Goal: Task Accomplishment & Management: Manage account settings

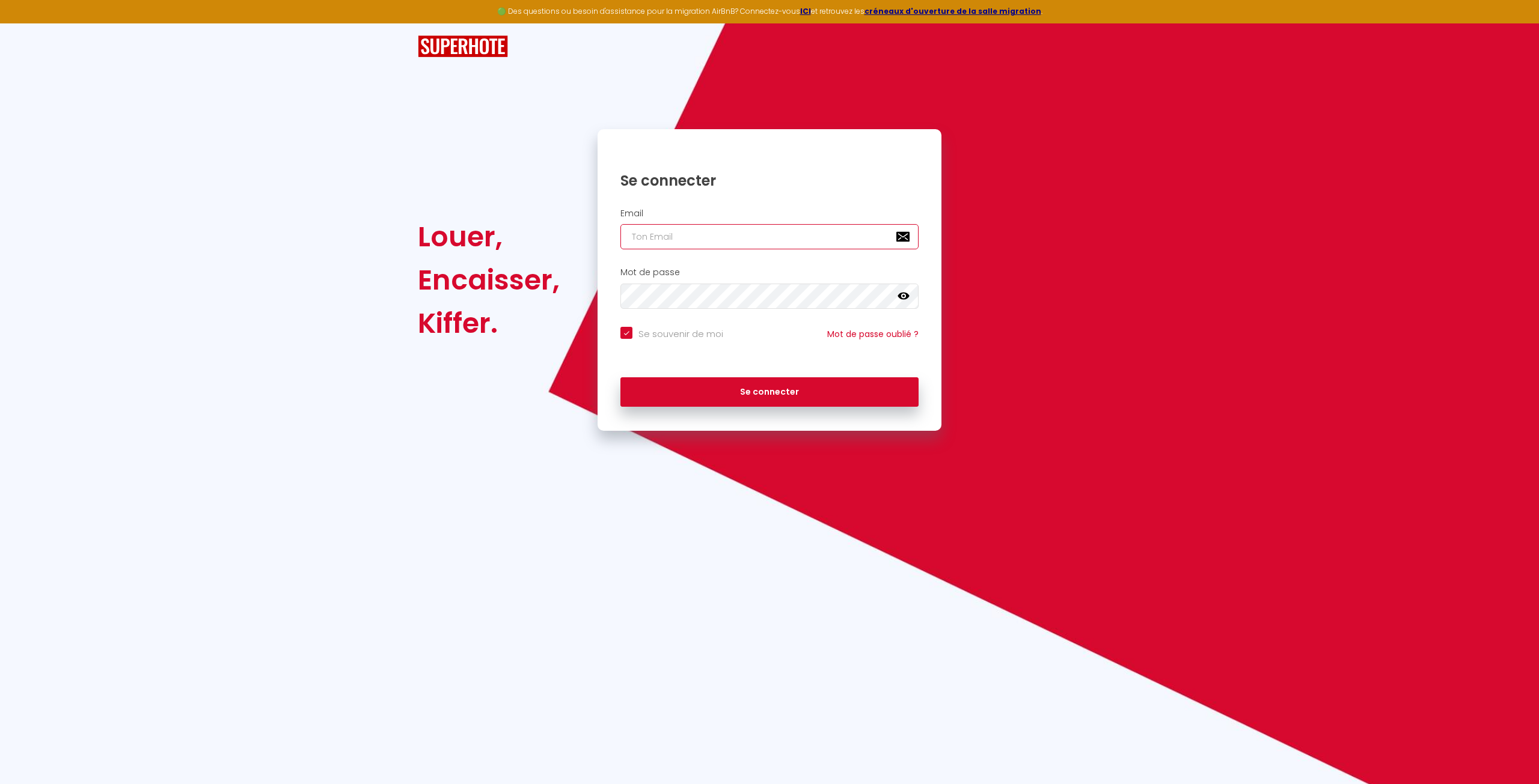
click at [700, 240] on input "email" at bounding box center [769, 237] width 298 height 25
type input "[EMAIL_ADDRESS][DOMAIN_NAME]"
click at [748, 397] on button "Se connecter" at bounding box center [769, 392] width 298 height 30
checkbox input "true"
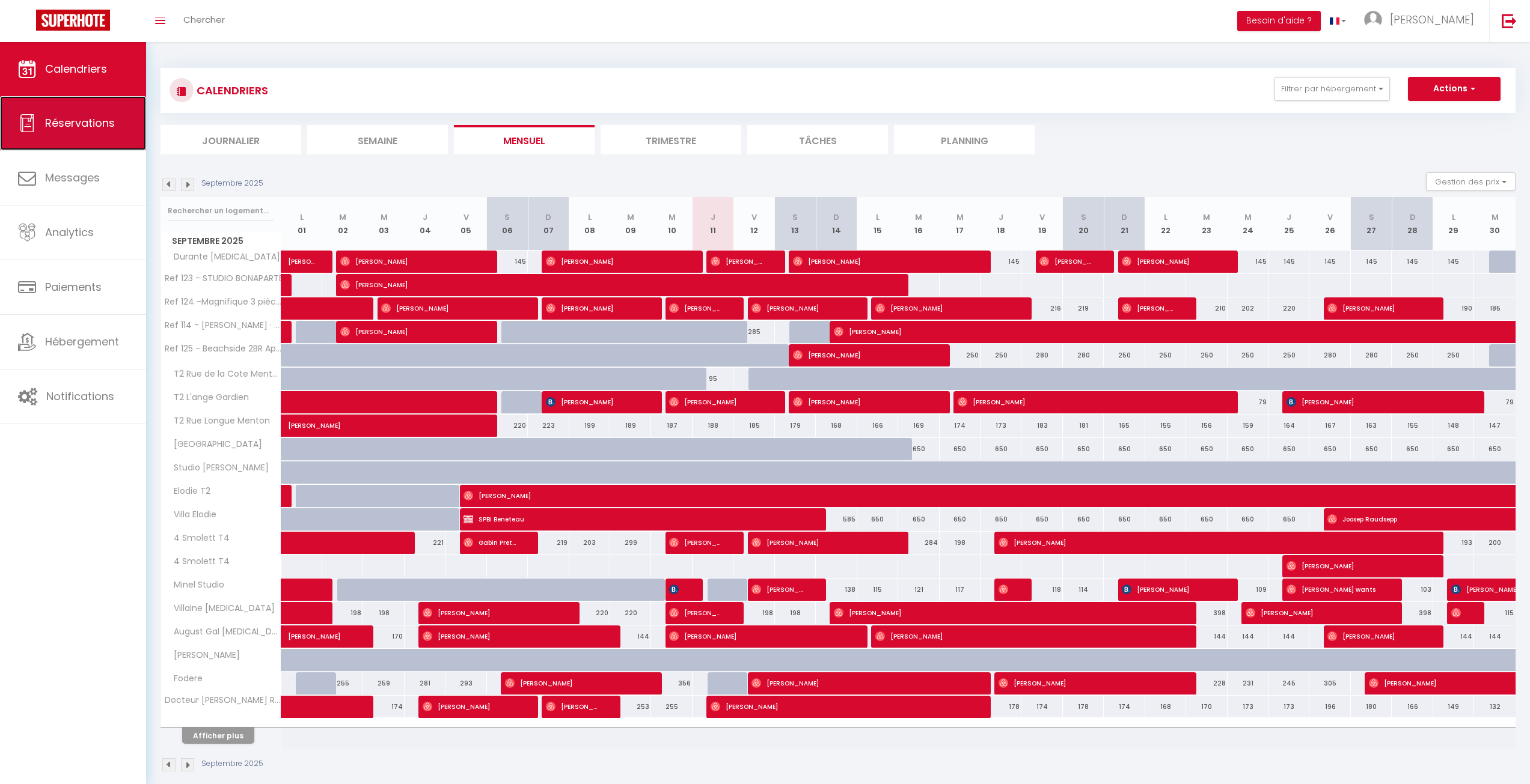
click at [94, 132] on link "Réservations" at bounding box center [73, 123] width 146 height 54
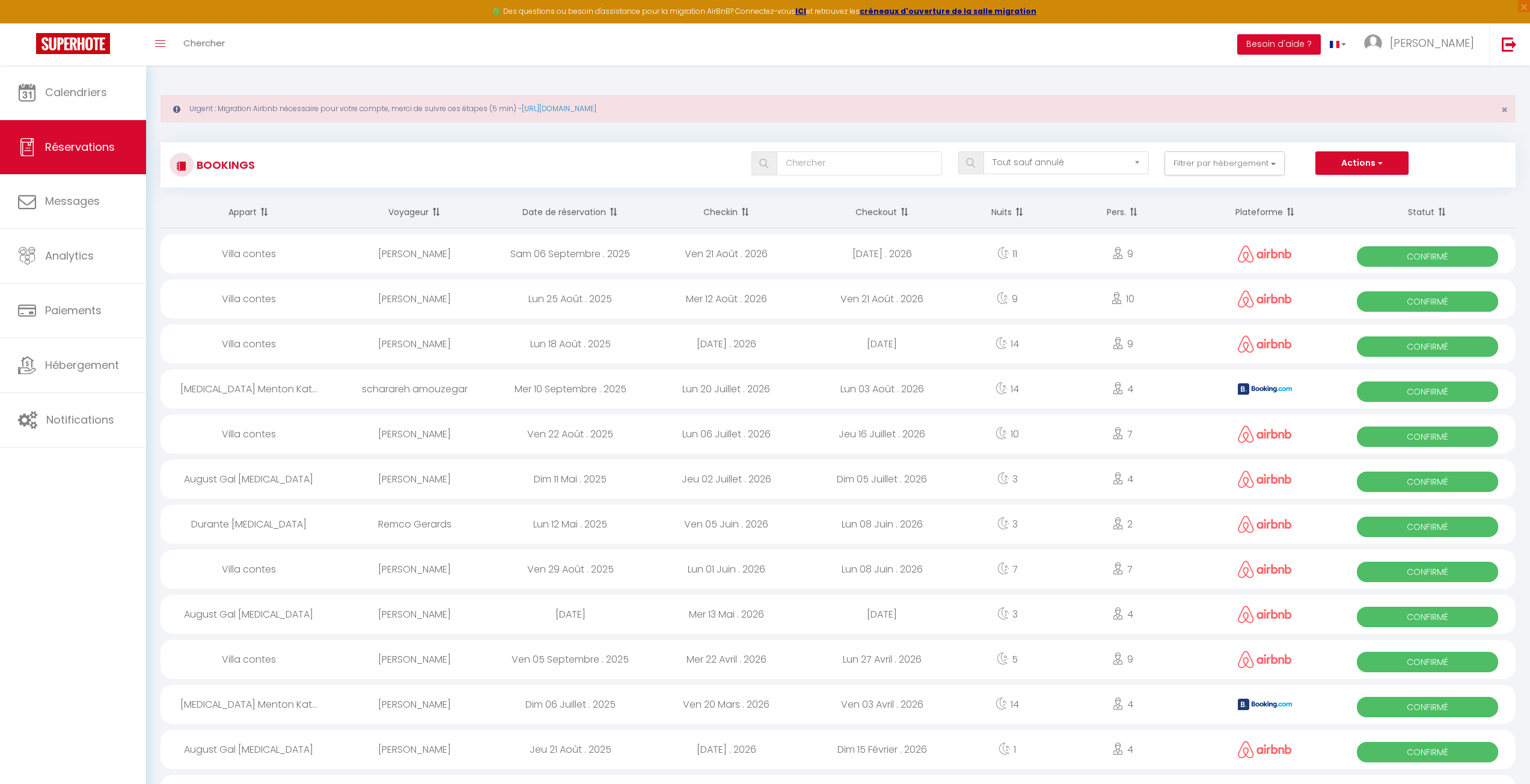
click at [742, 255] on div "Ven 21 Août . 2026" at bounding box center [726, 254] width 156 height 39
select select "OK"
select select "0"
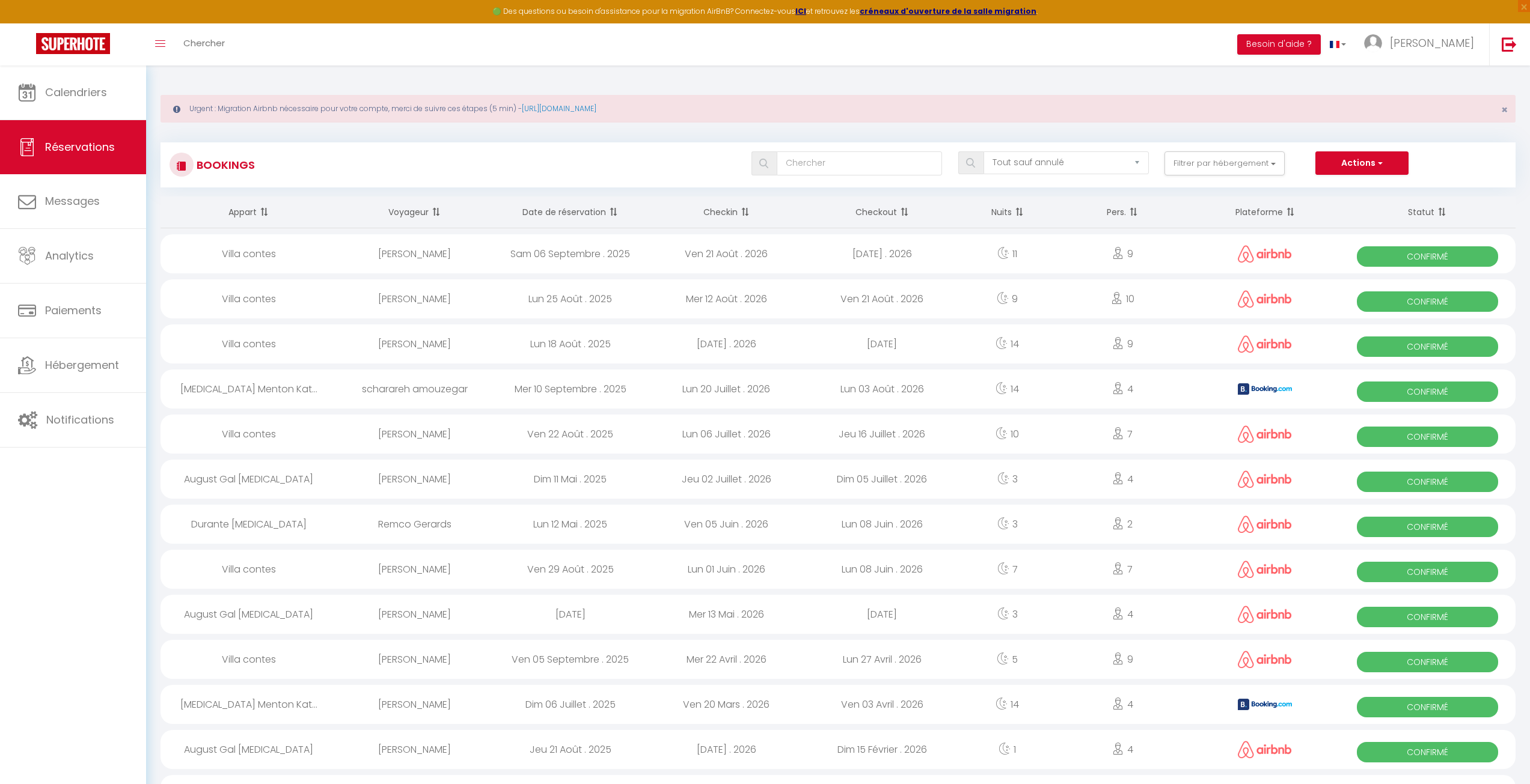
select select "1"
select select
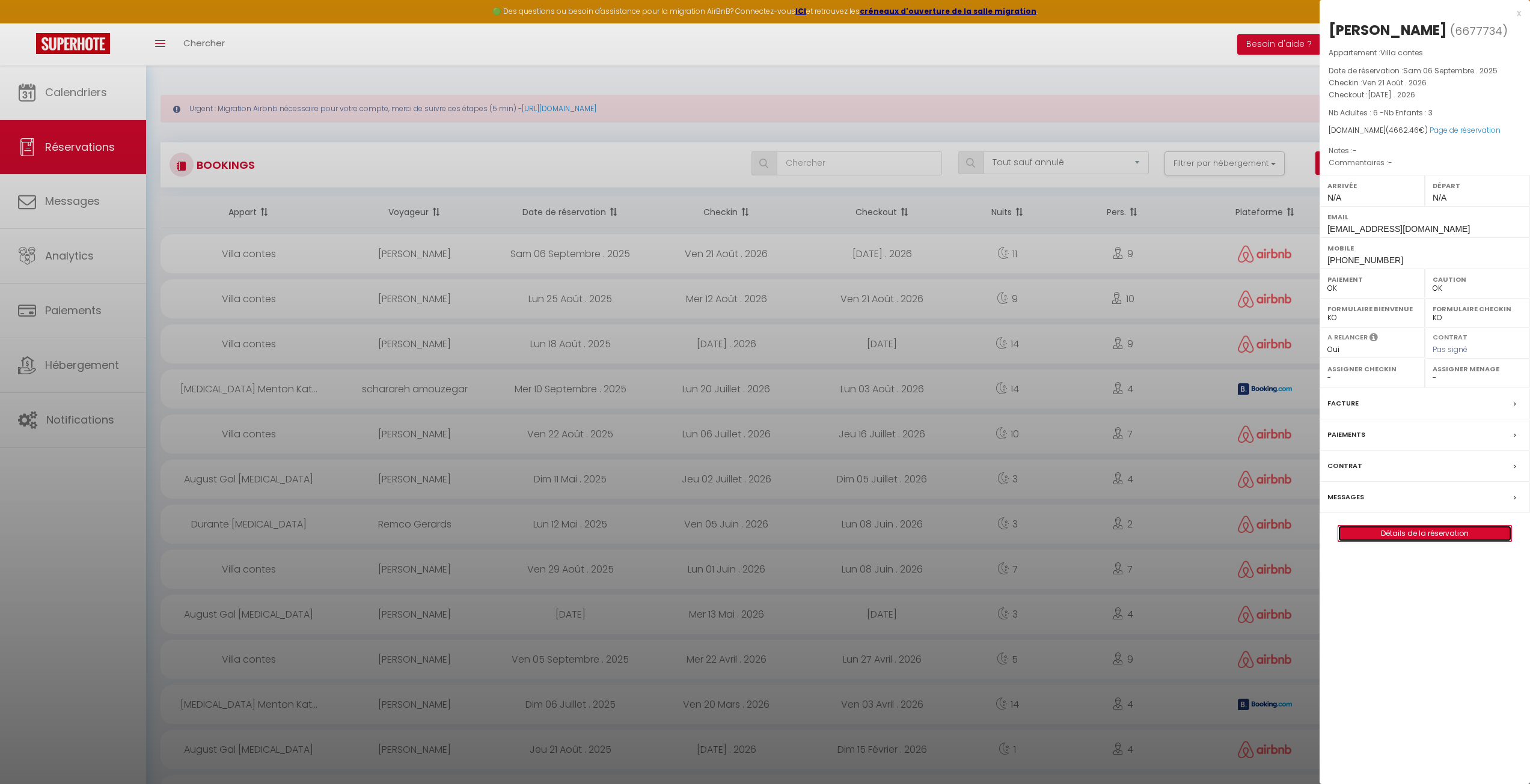
click at [1398, 537] on link "Détails de la réservation" at bounding box center [1424, 534] width 173 height 16
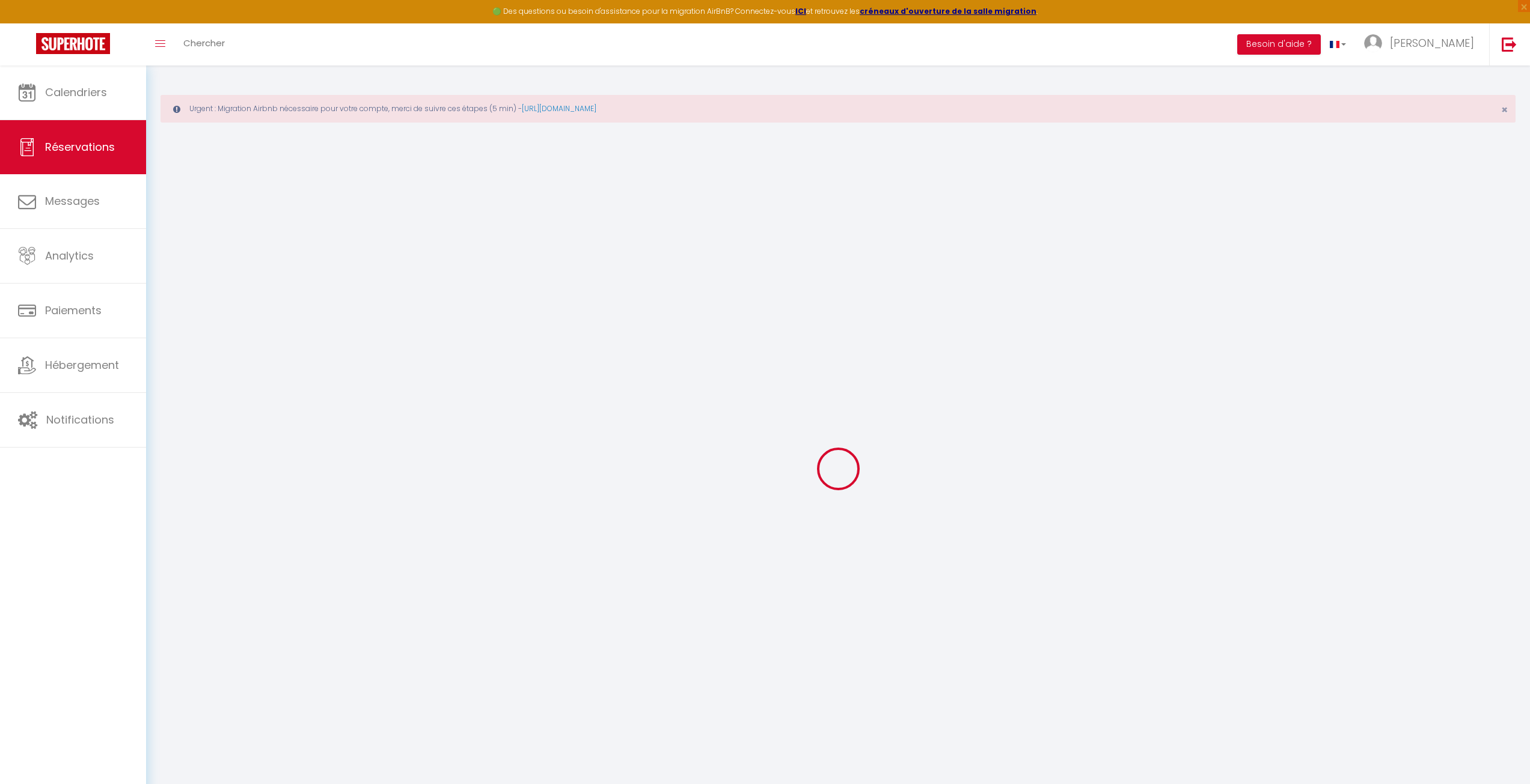
select select
checkbox input "false"
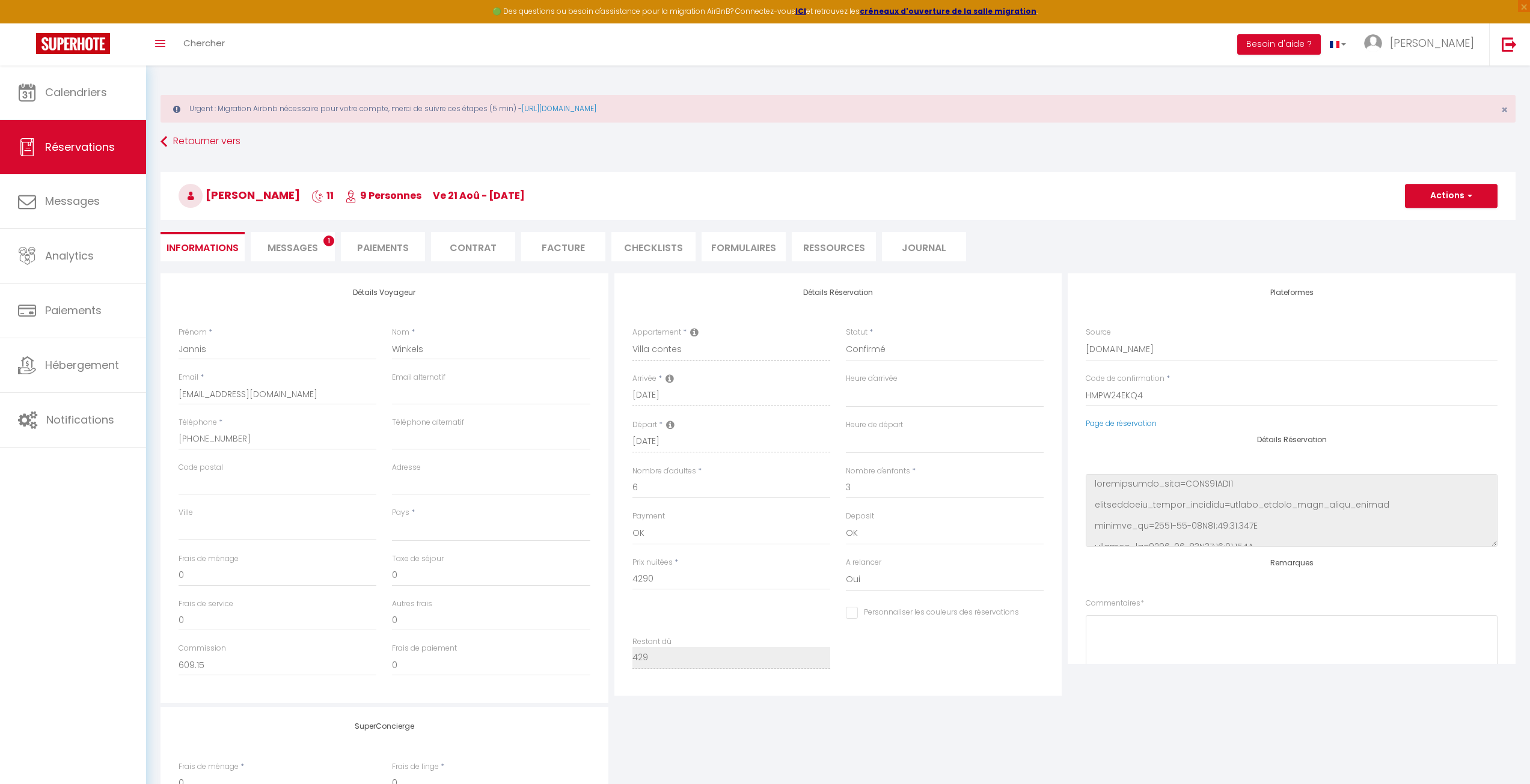
select select
type input "200"
type input "172.46"
select select
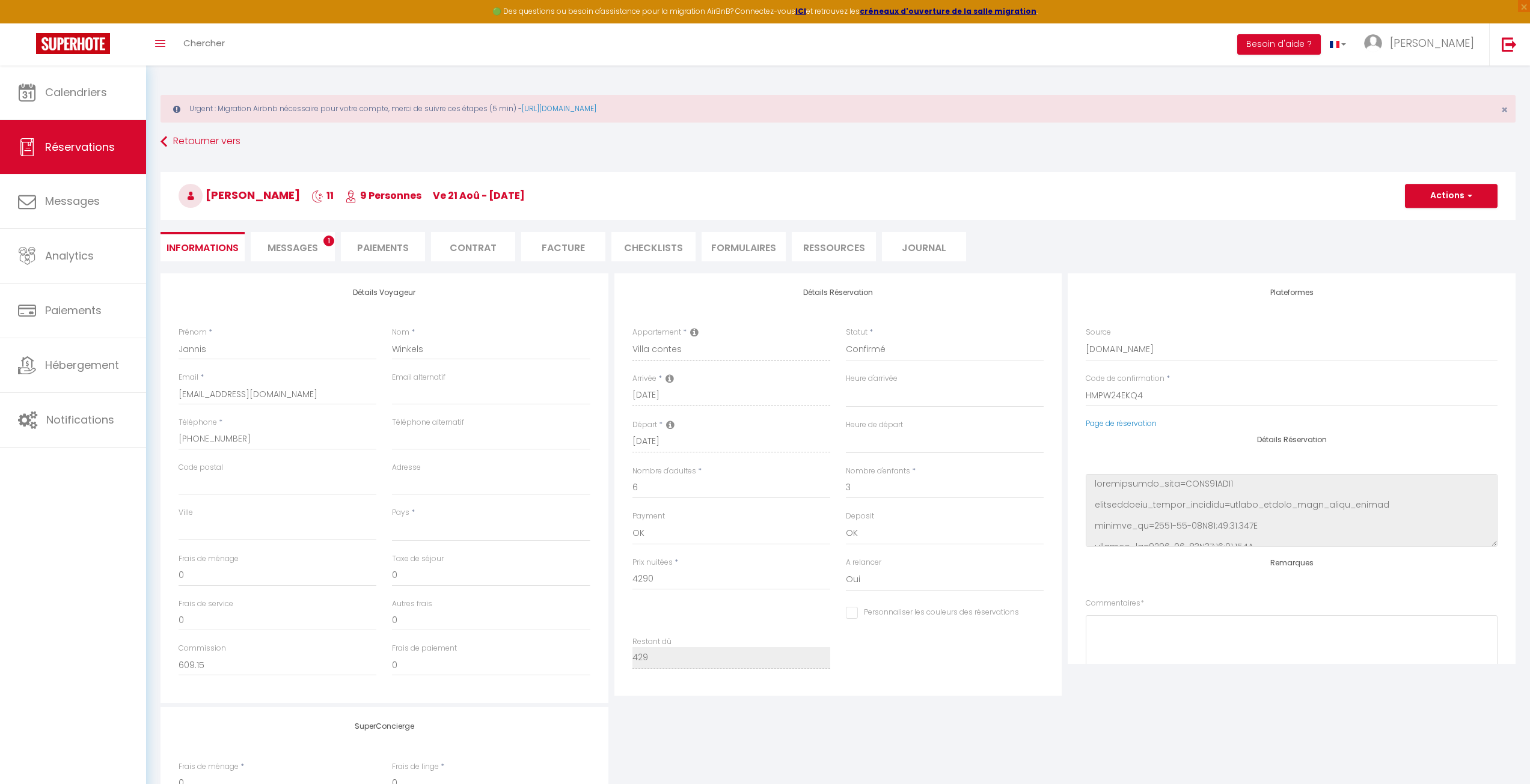
checkbox input "false"
select select
checkbox input "false"
select select
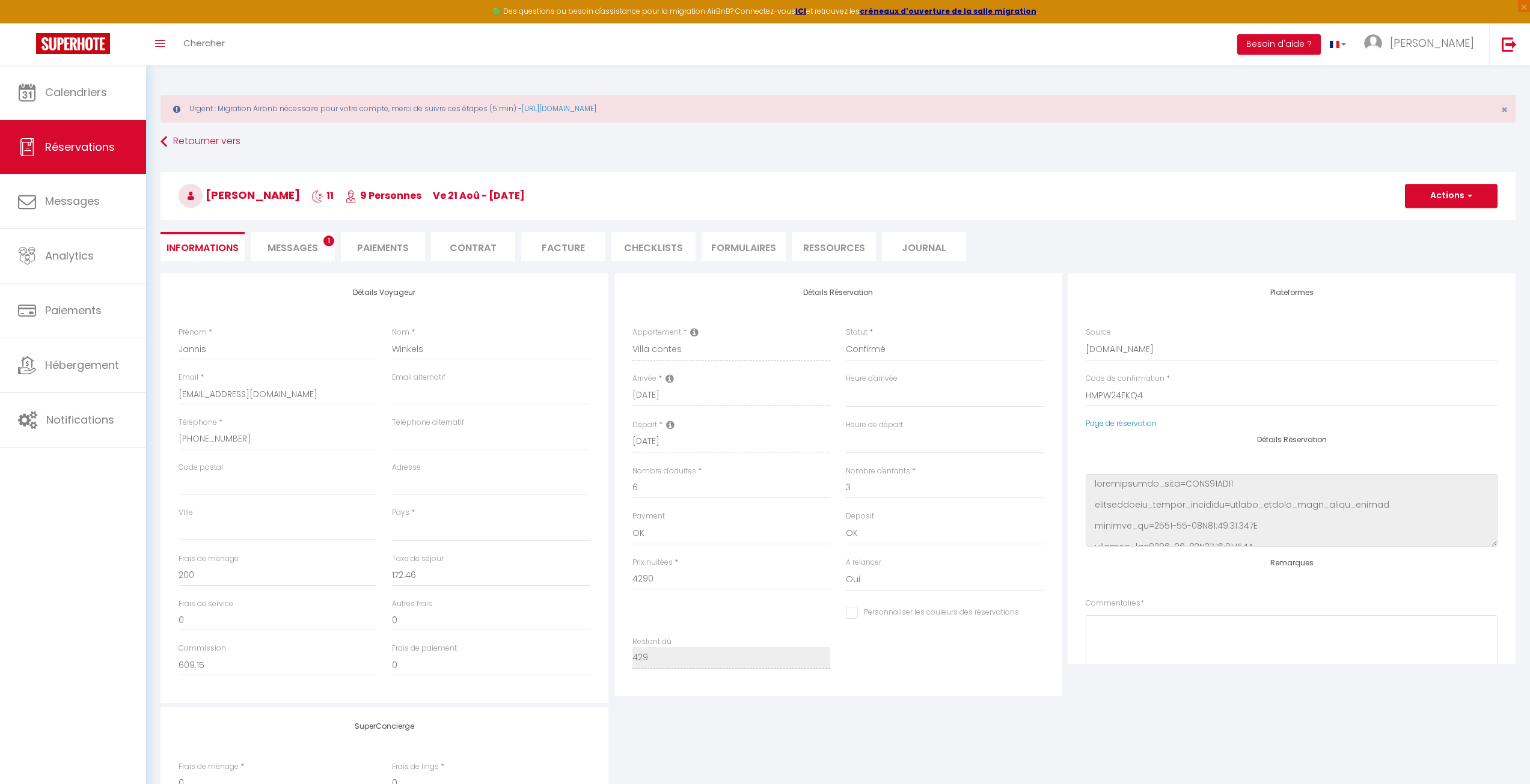
click at [316, 257] on li "Messages 1" at bounding box center [292, 246] width 84 height 29
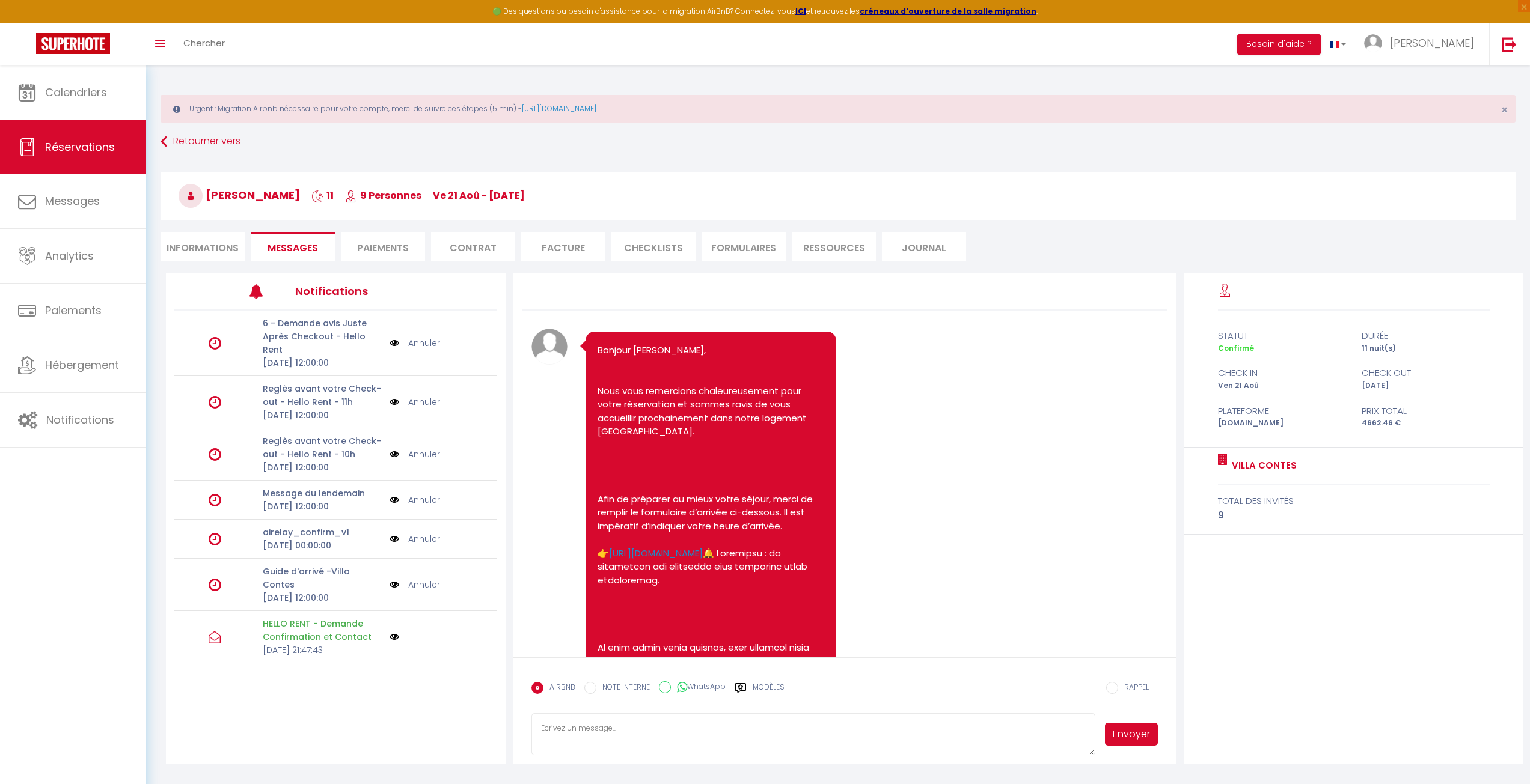
click at [198, 252] on li "Informations" at bounding box center [202, 246] width 84 height 29
select select
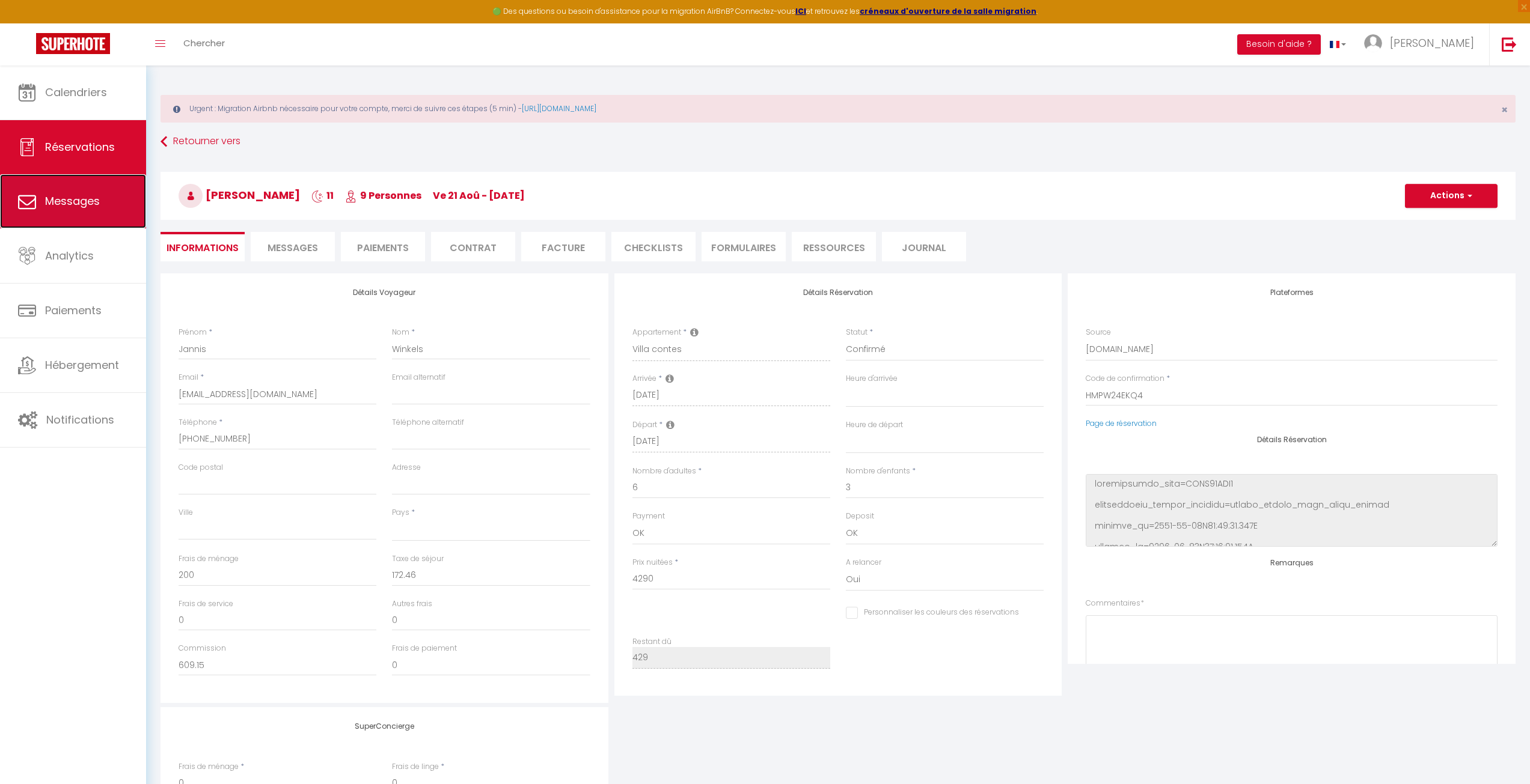
click at [57, 201] on span "Messages" at bounding box center [73, 200] width 55 height 15
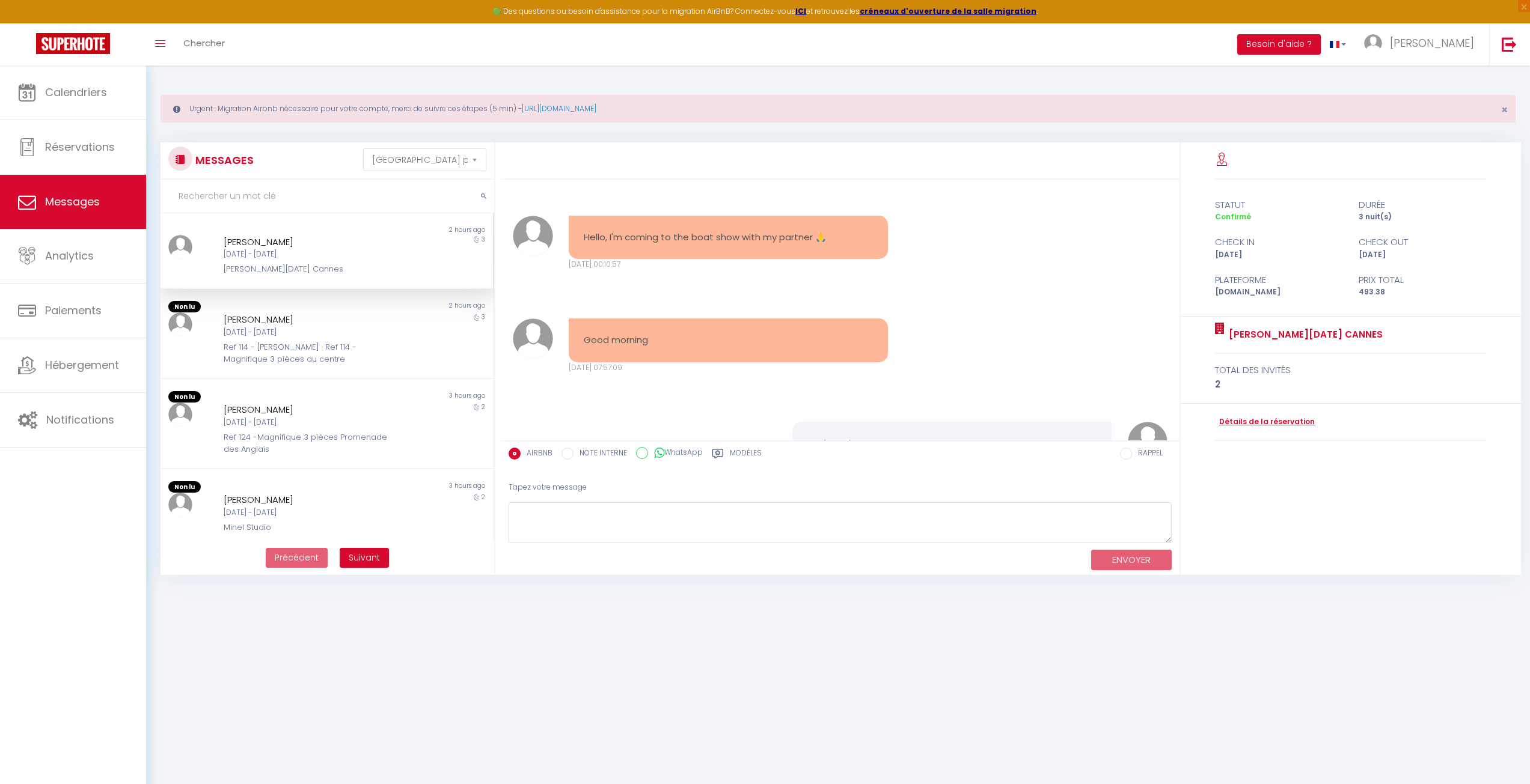
scroll to position [8942, 0]
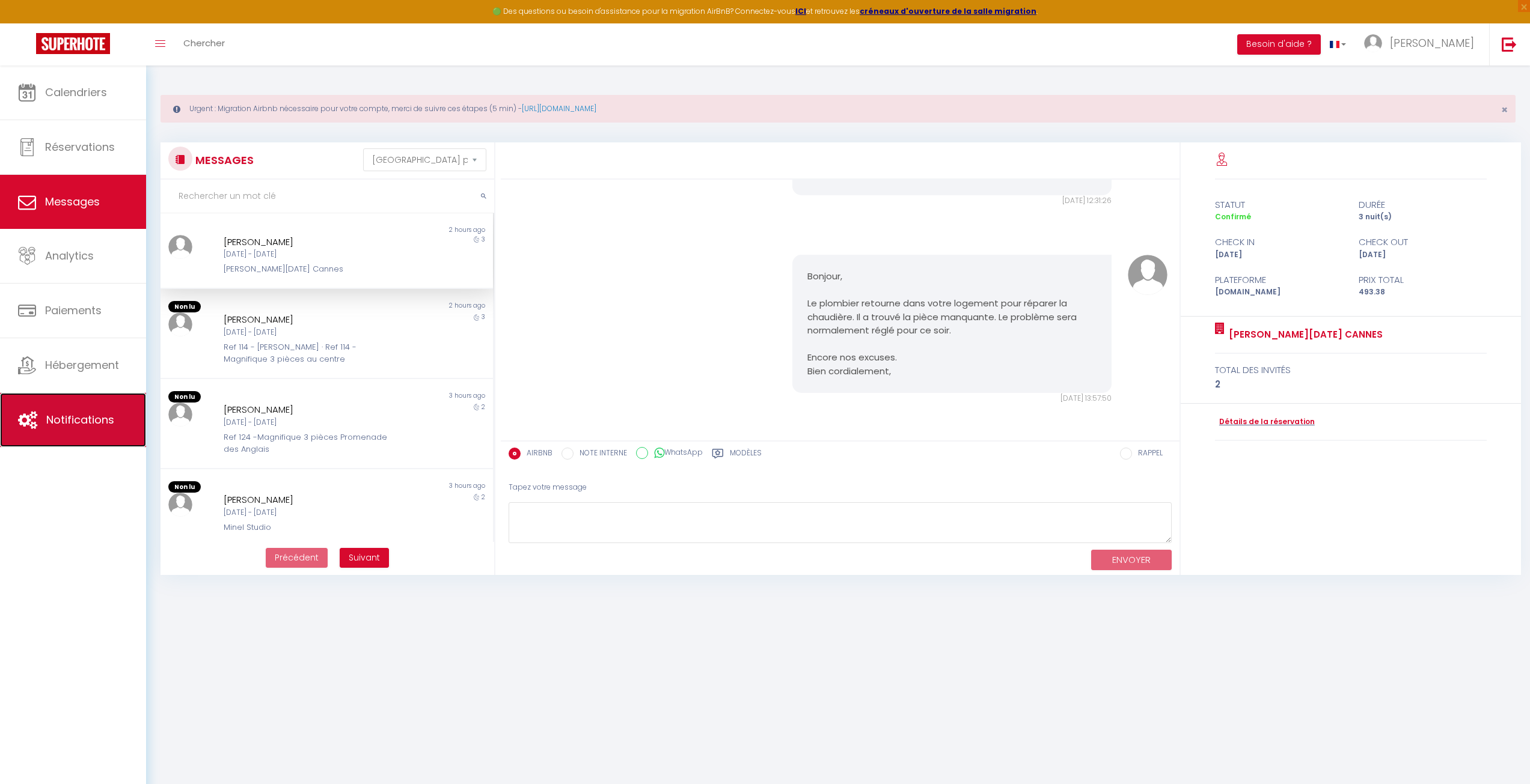
click at [93, 418] on span "Notifications" at bounding box center [80, 419] width 68 height 15
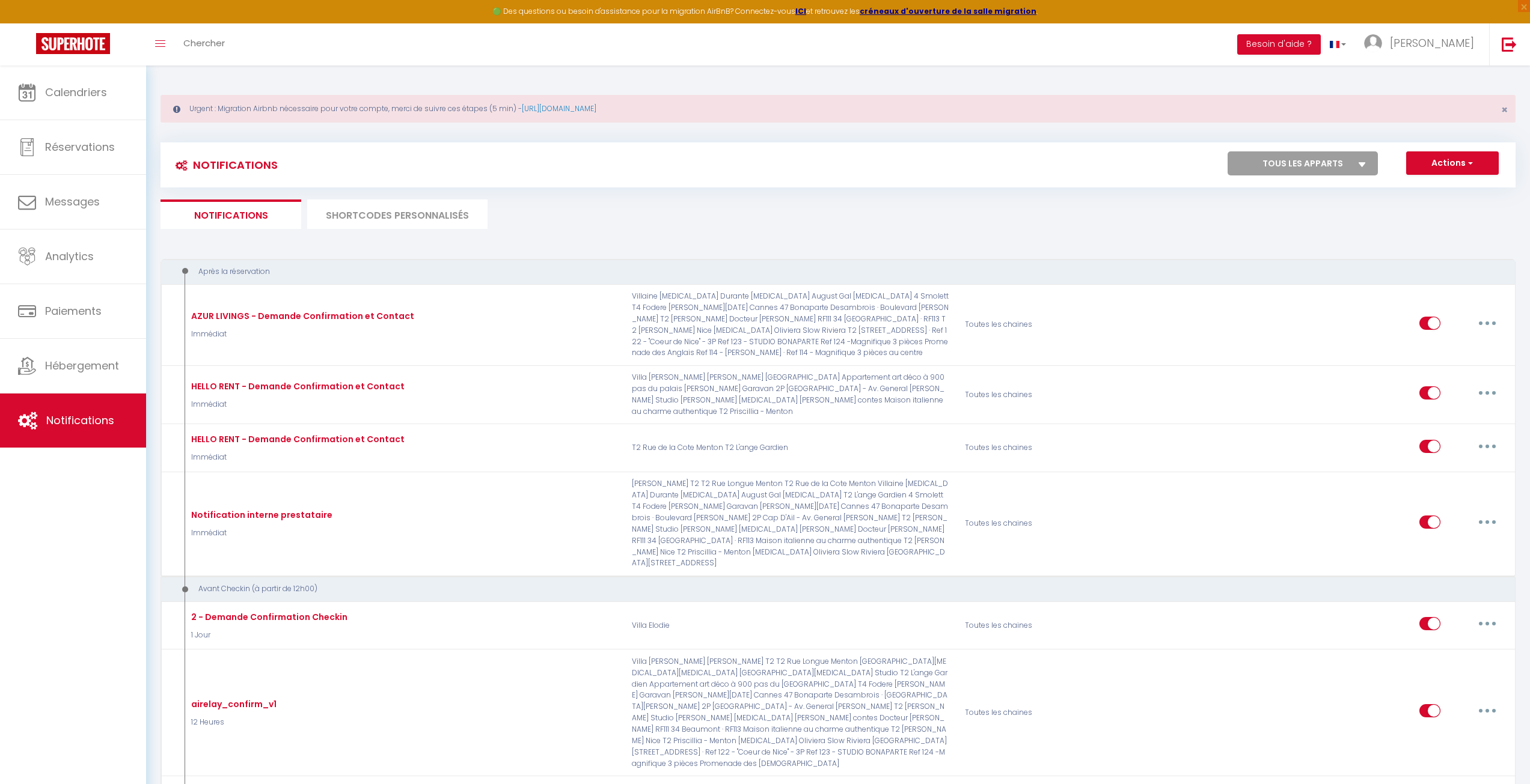
click at [386, 216] on li "SHORTCODES PERSONNALISÉS" at bounding box center [398, 213] width 181 height 29
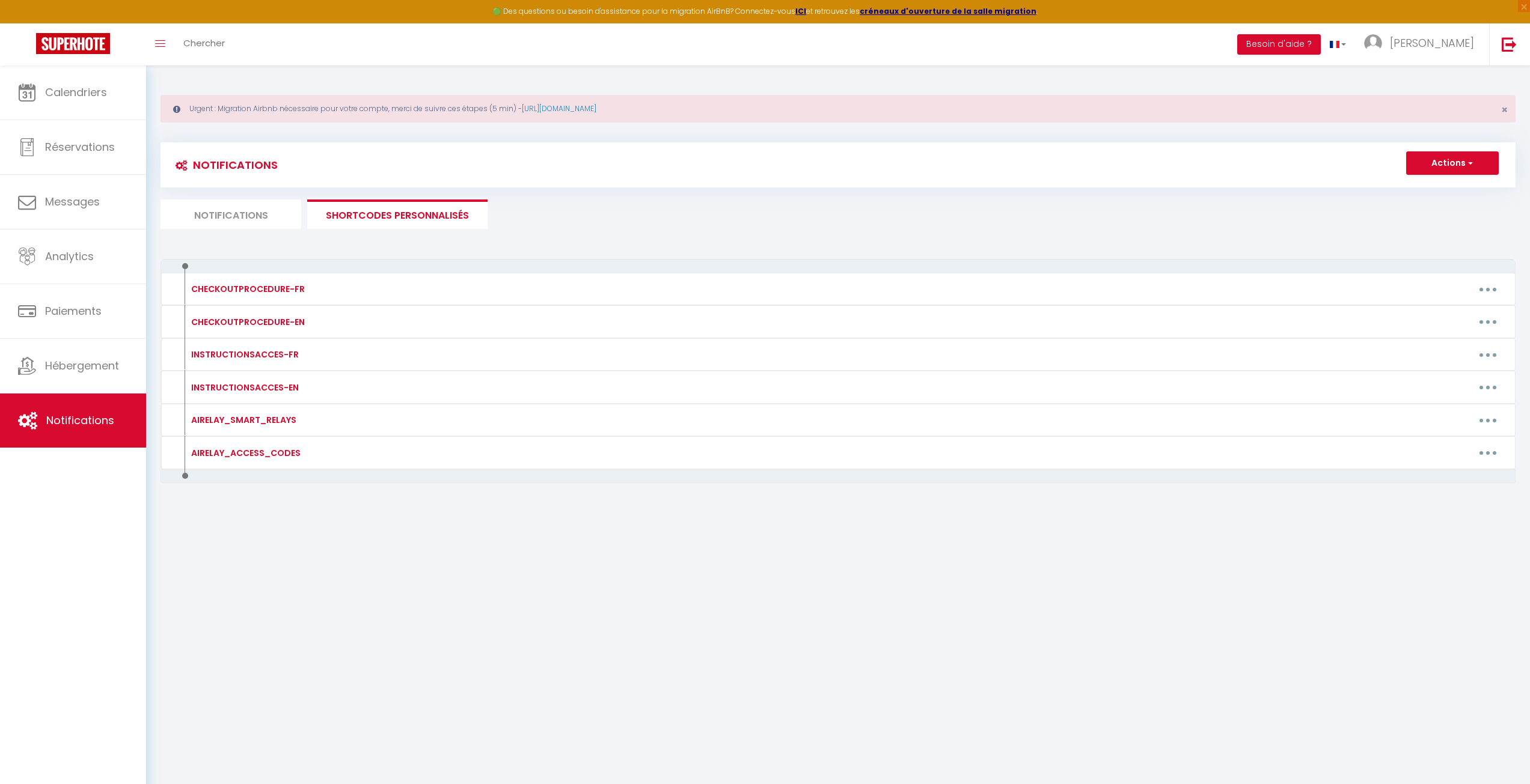
click at [235, 200] on li "Notifications" at bounding box center [230, 213] width 141 height 29
